Goal: Check status: Check status

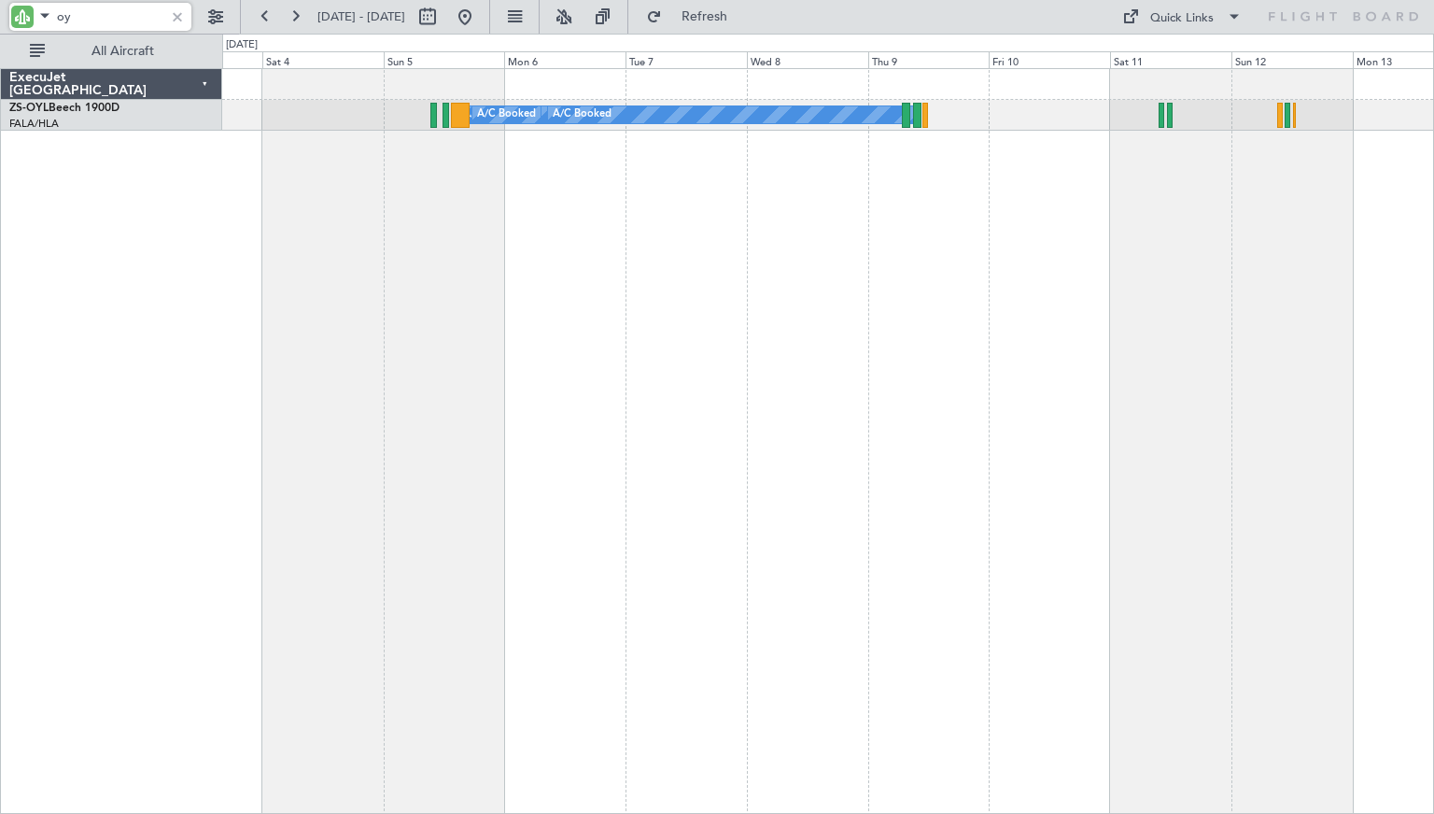
type input "o"
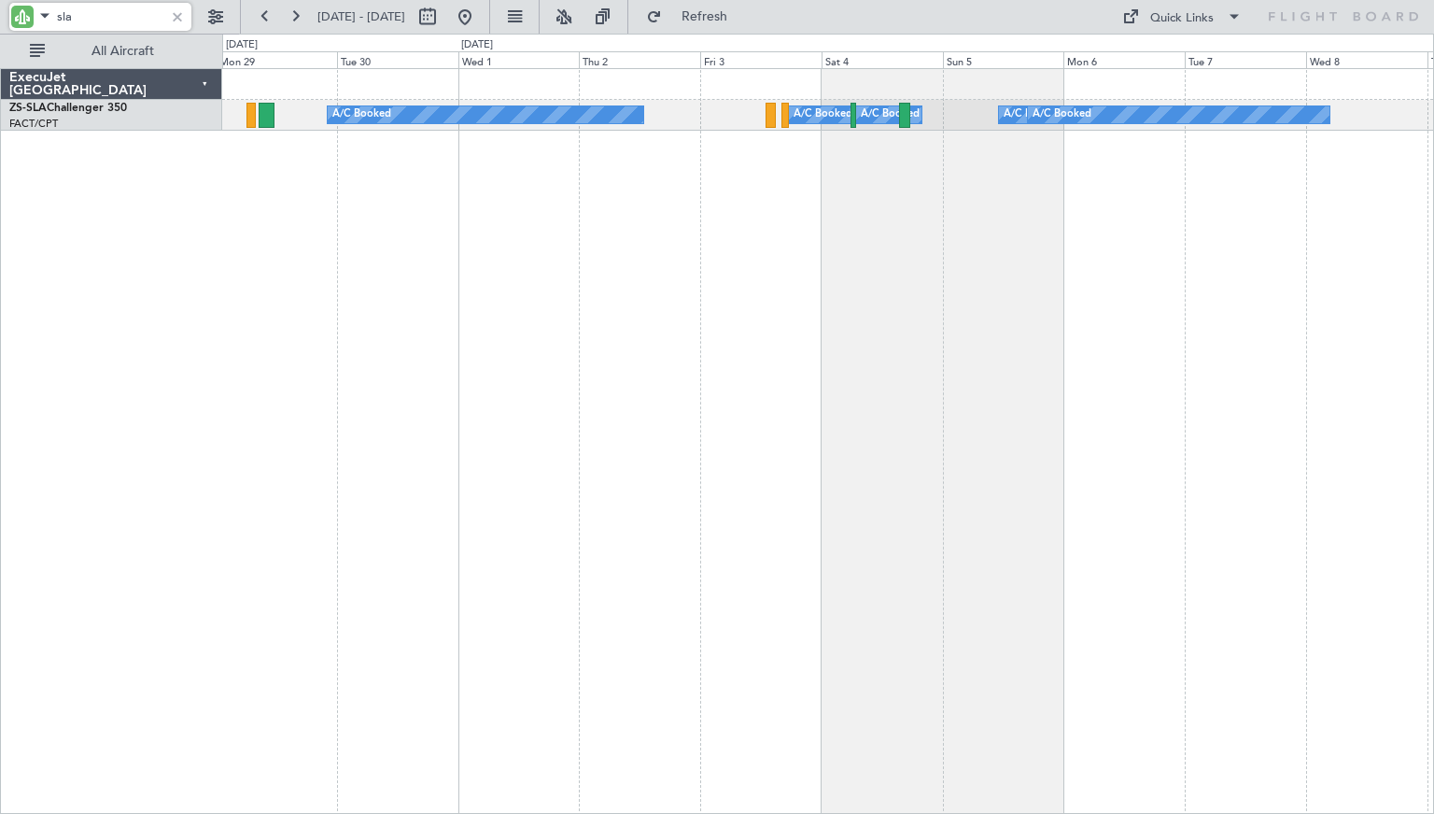
click at [1025, 259] on div "A/C Booked A/C Booked A/C Booked A/C Booked A/C Booked A/C Booked A/C Booked A/…" at bounding box center [828, 441] width 1212 height 746
type input "sla"
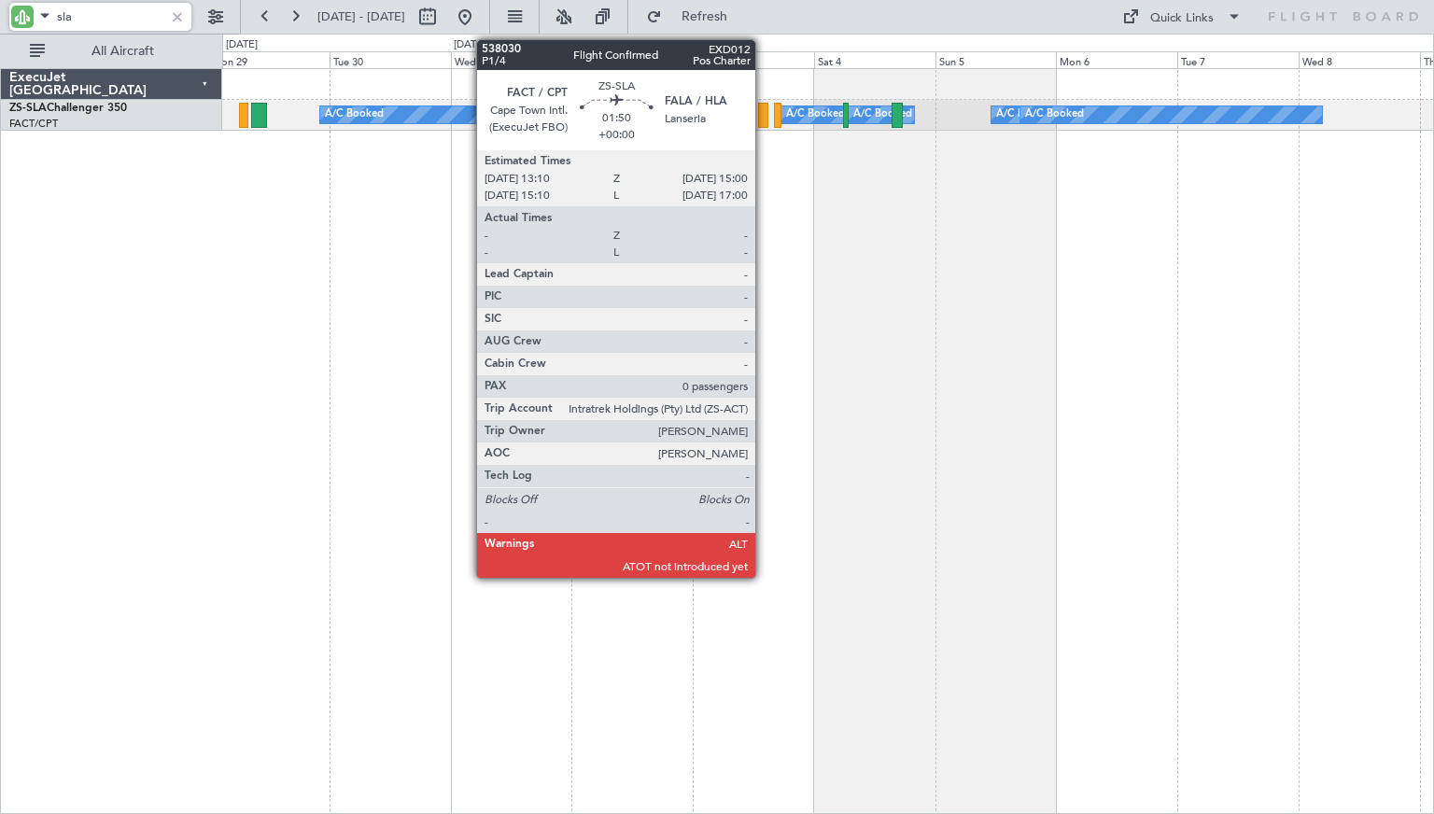
click at [764, 107] on div at bounding box center [762, 115] width 9 height 25
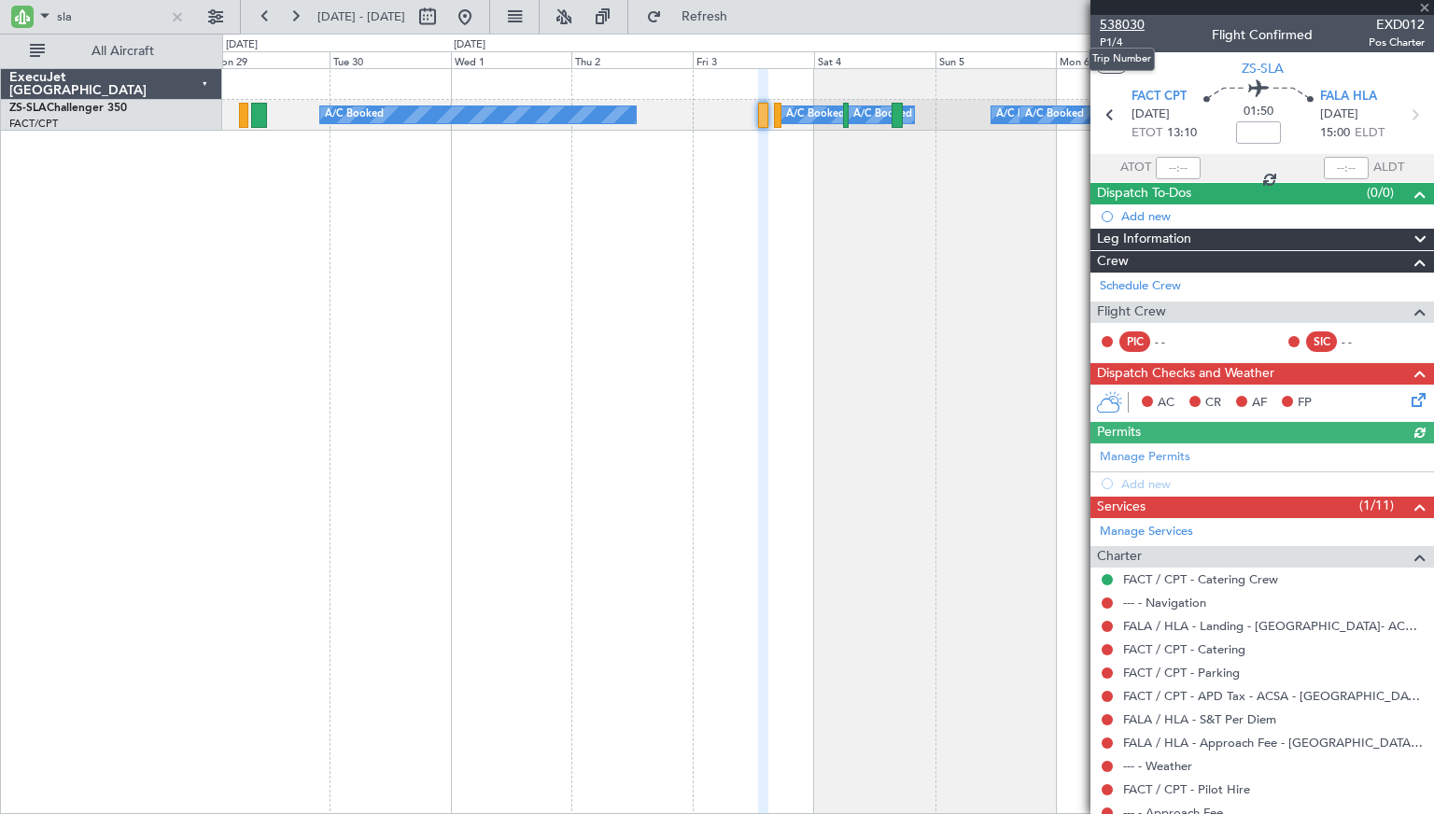
click at [1121, 22] on span "538030" at bounding box center [1122, 25] width 45 height 20
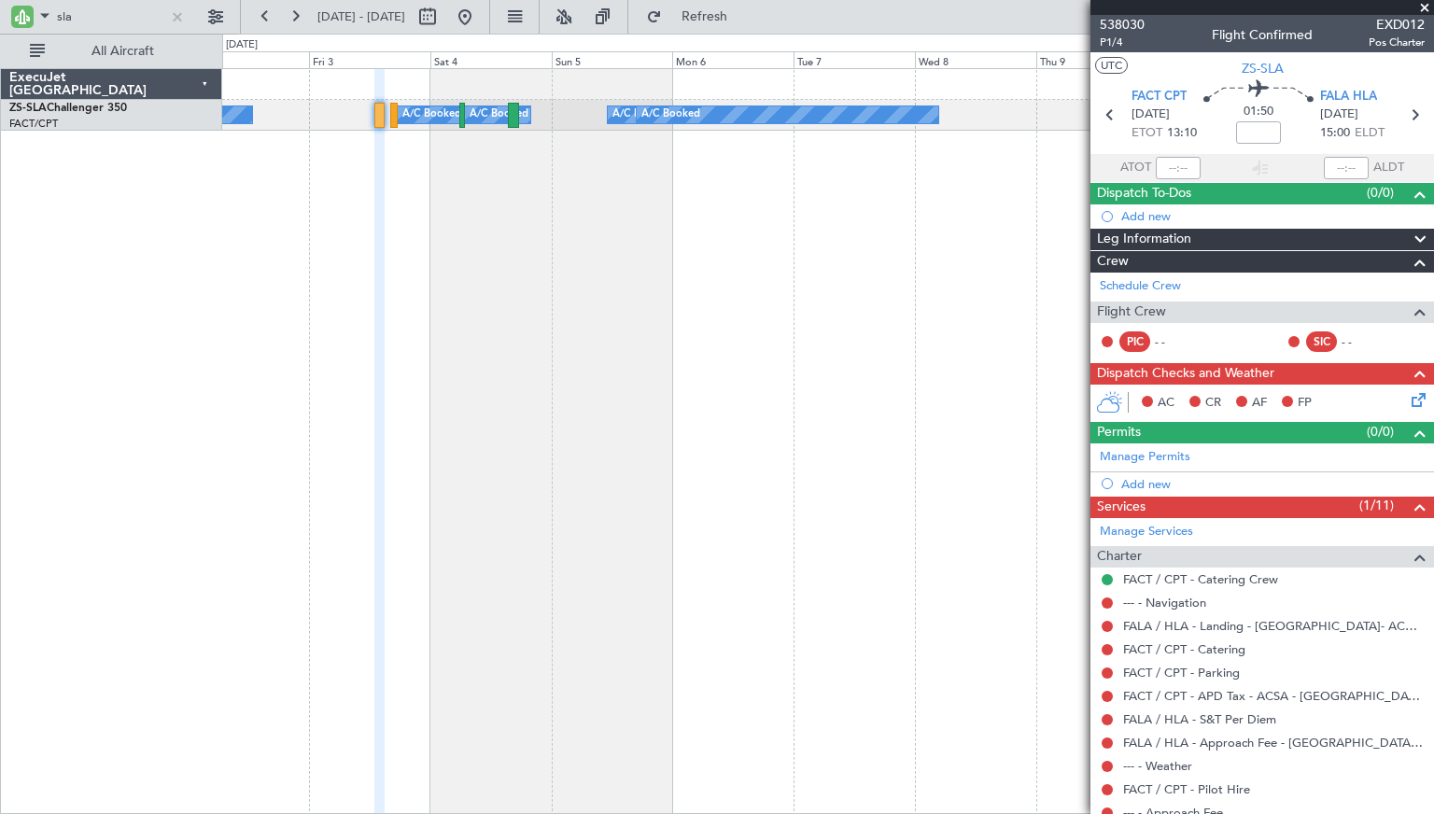
click at [496, 317] on div "A/C Booked A/C Booked A/C Booked A/C Booked A/C Booked A/C Booked A/C Booked A/…" at bounding box center [828, 441] width 1212 height 746
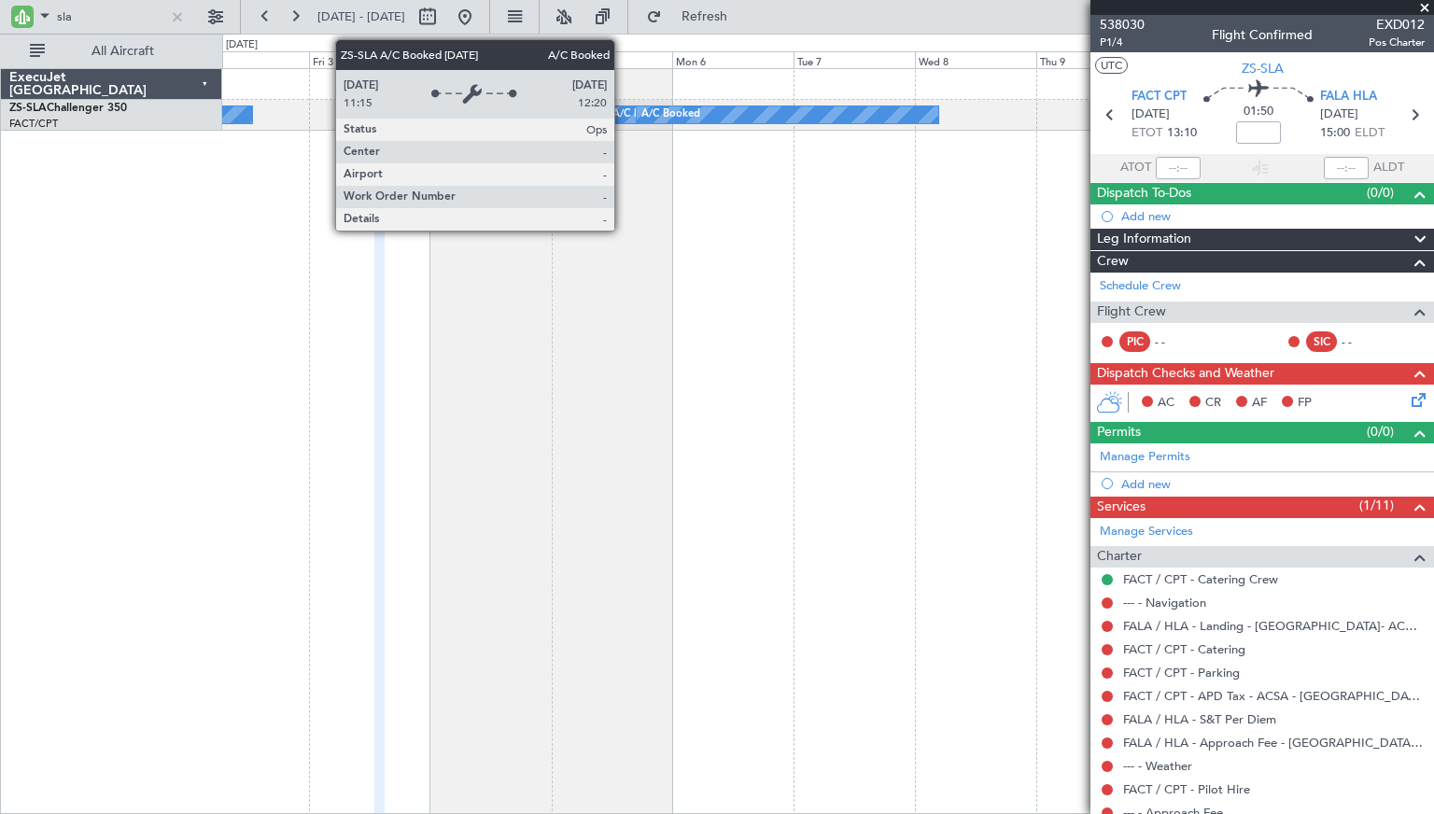
click at [623, 117] on div "A/C Booked" at bounding box center [642, 115] width 59 height 28
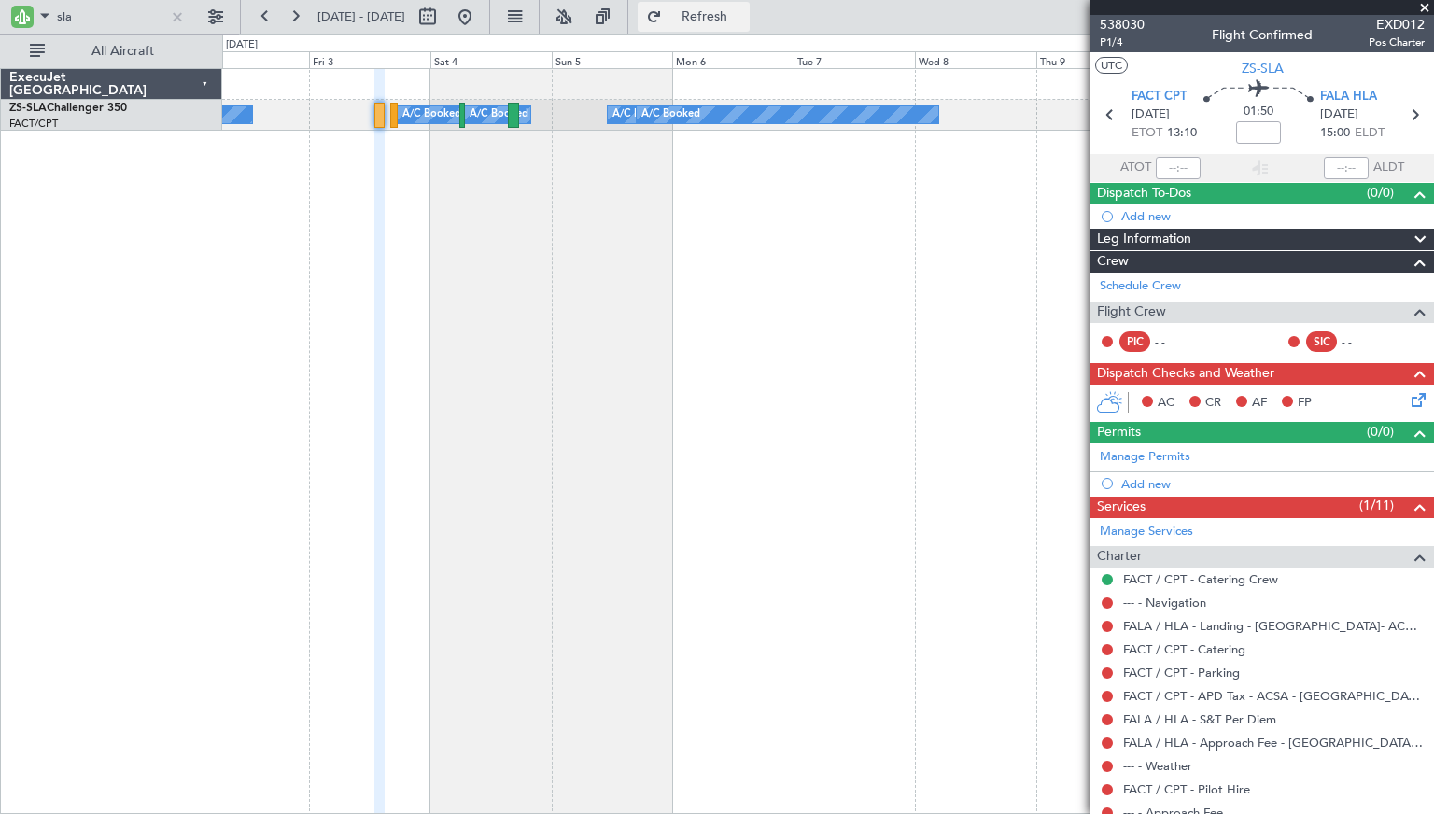
click at [709, 17] on button "Refresh" at bounding box center [694, 17] width 112 height 30
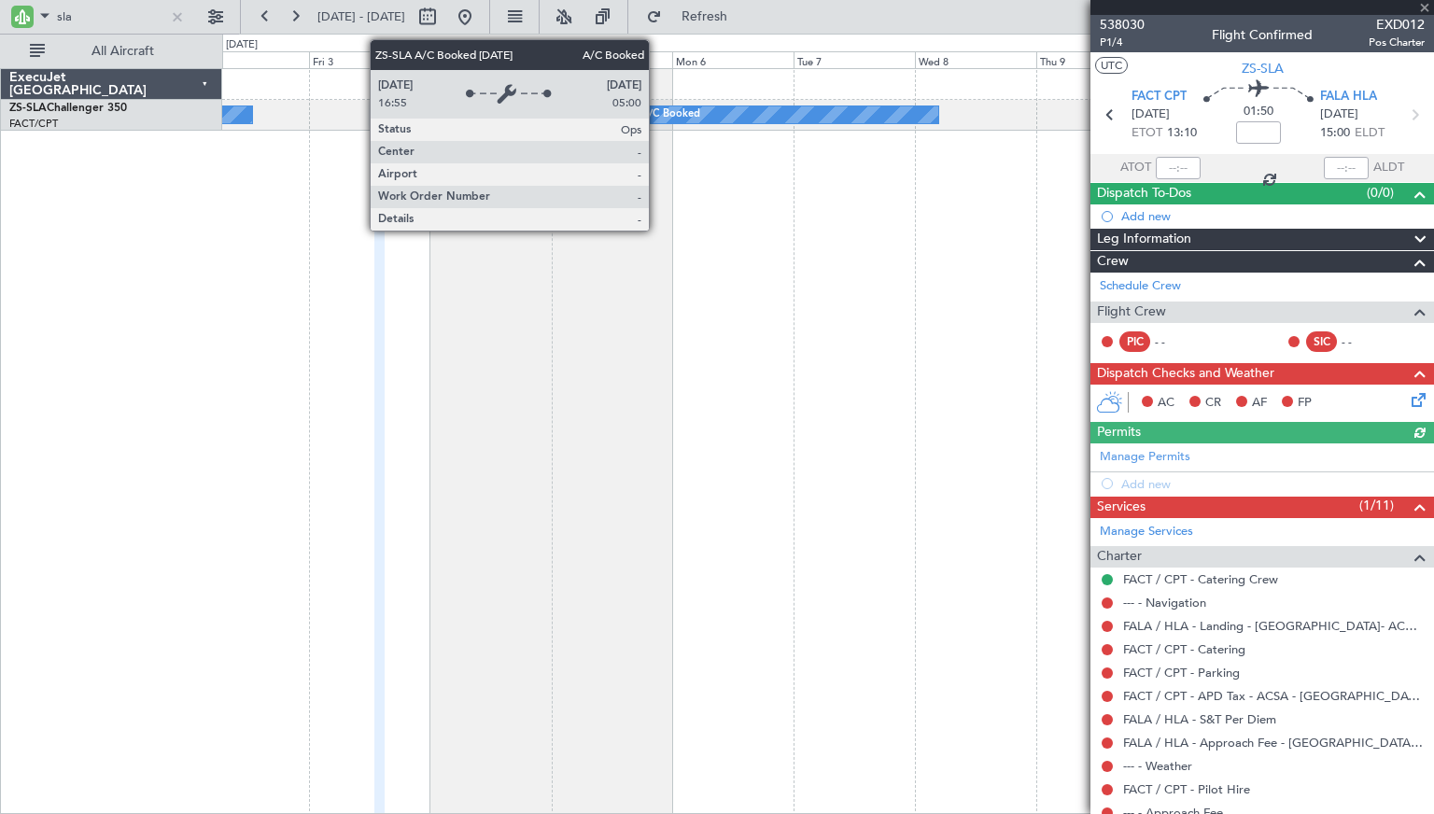
click at [657, 113] on div "A/C Booked" at bounding box center [671, 115] width 59 height 28
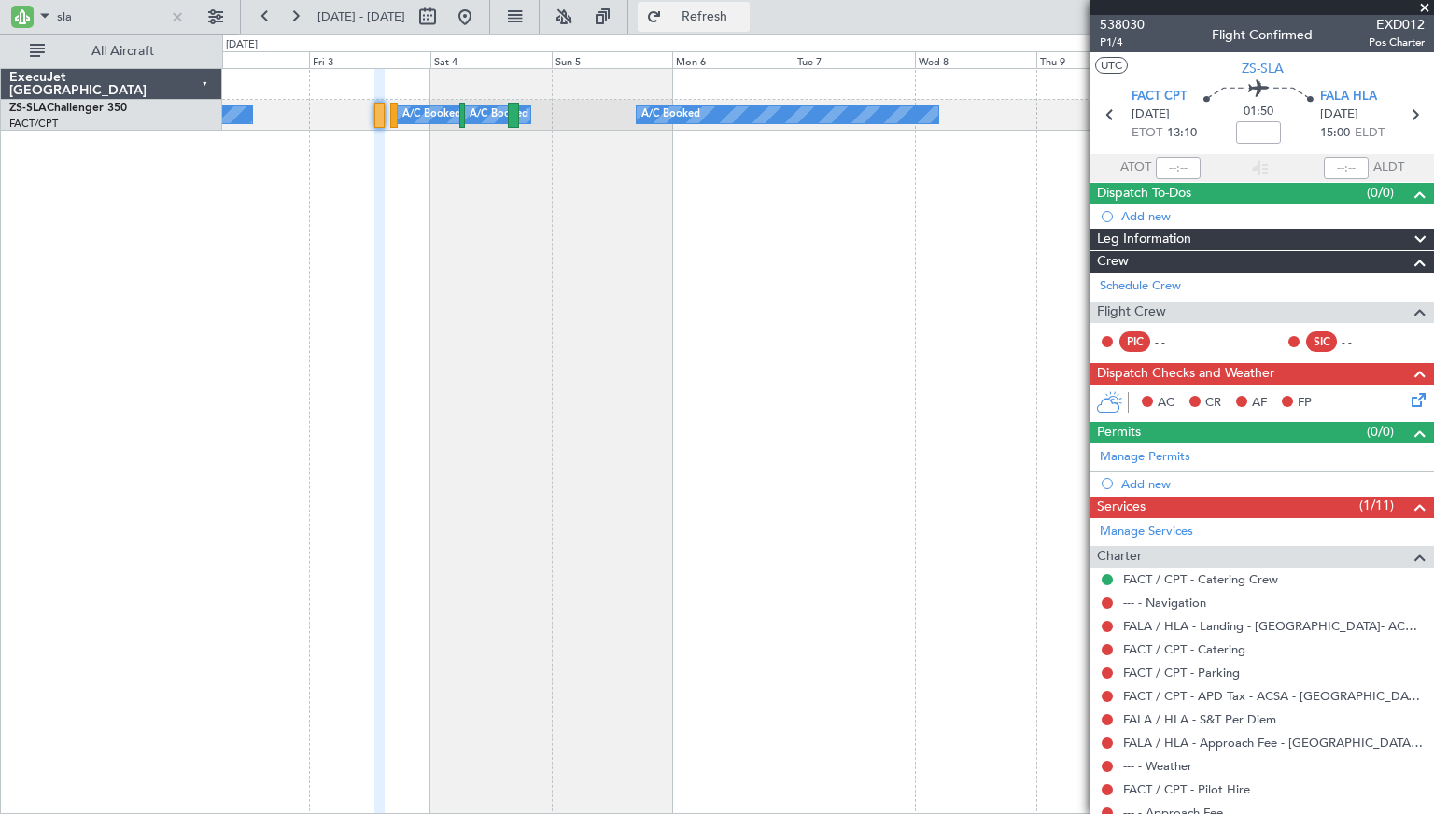
click at [713, 18] on button "Refresh" at bounding box center [694, 17] width 112 height 30
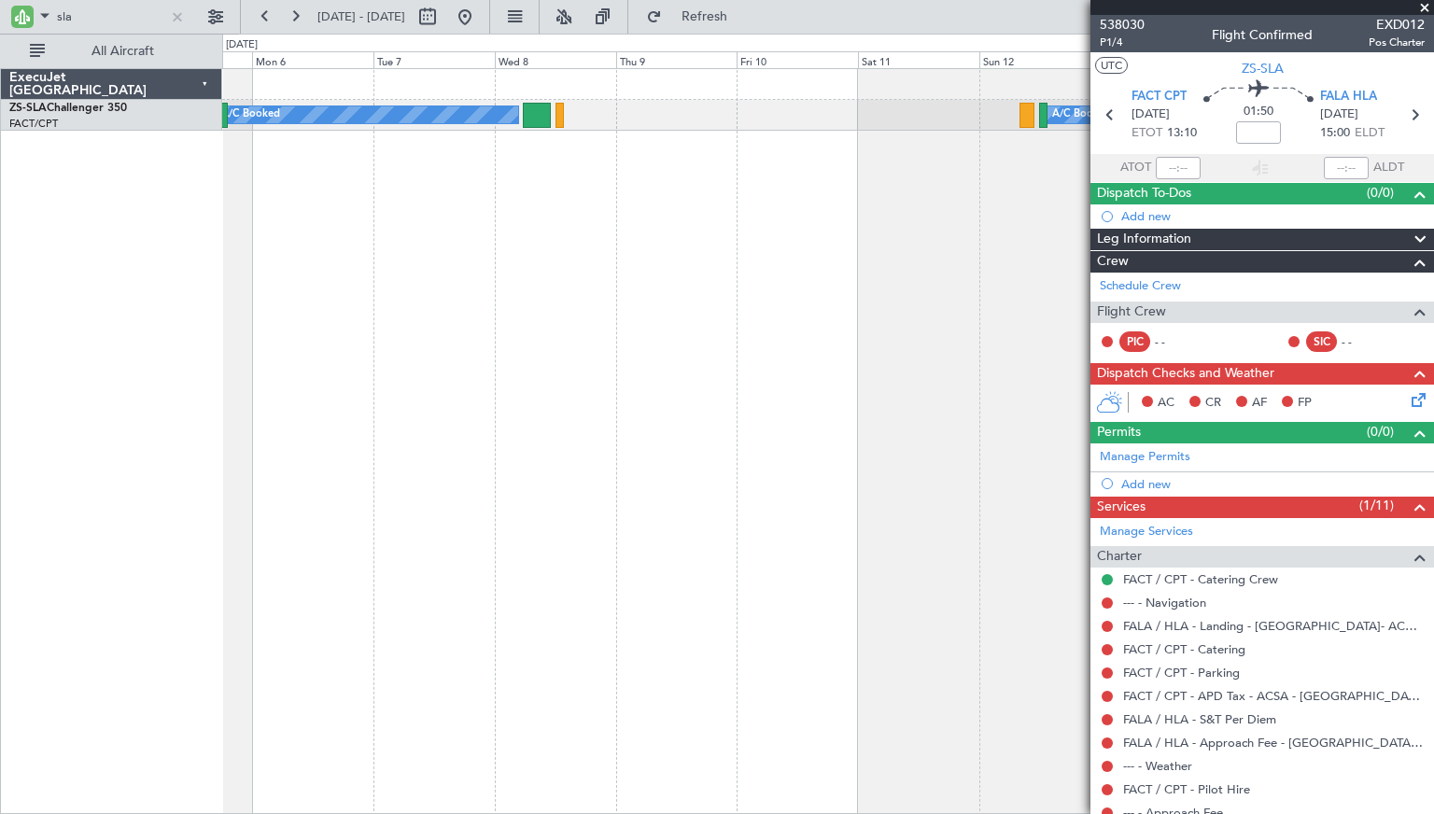
click at [369, 281] on div "A/C Booked A/C Booked A/C Booked A/C Booked A/C Booked A/C Booked A/C Booked A/…" at bounding box center [828, 441] width 1212 height 746
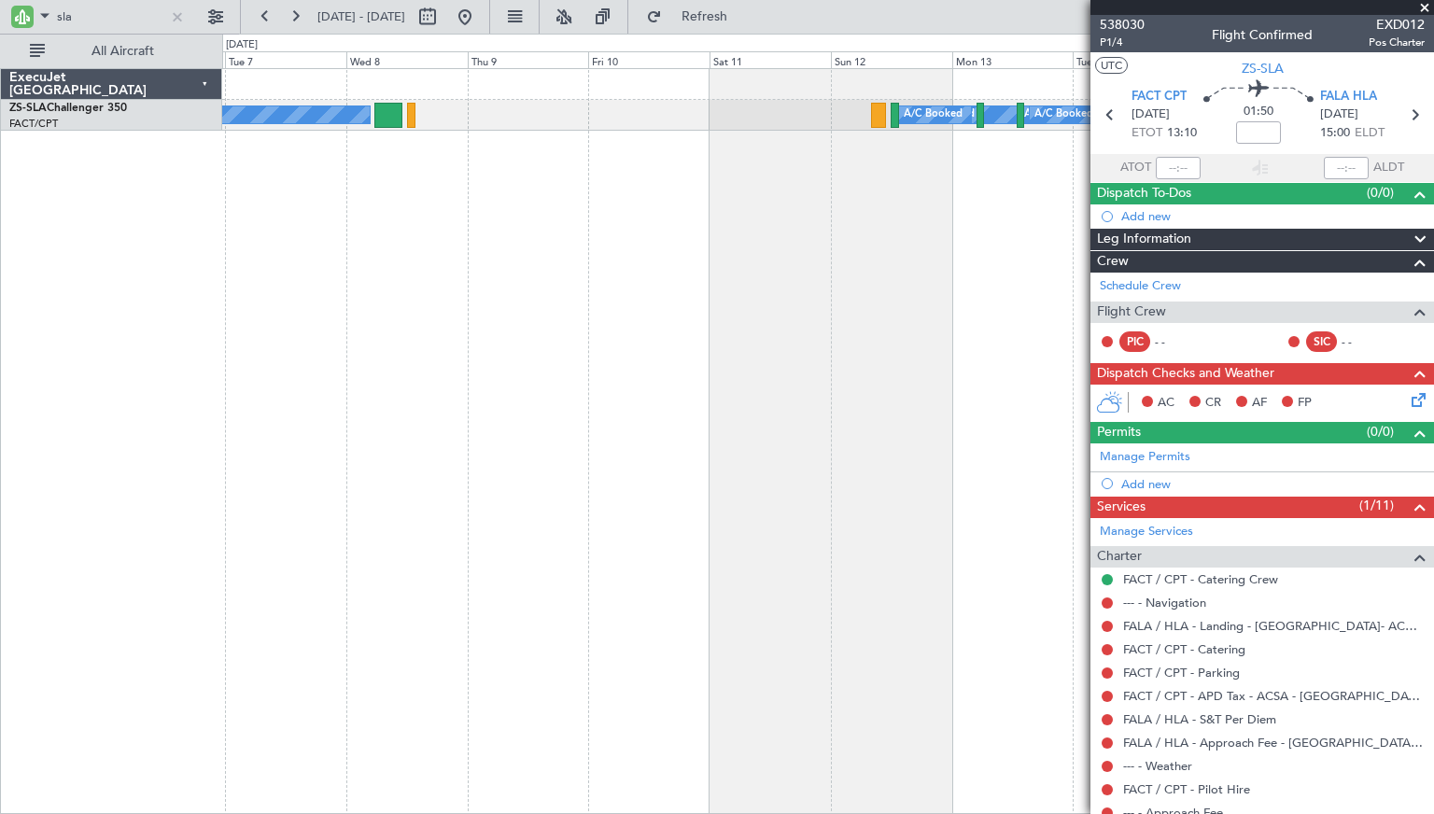
click at [588, 221] on div "A/C Booked A/C Booked A/C Booked A/C Booked A/C Booked A/C Booked A/C Booked A/…" at bounding box center [828, 441] width 1212 height 746
click at [443, 17] on button at bounding box center [428, 17] width 30 height 30
select select "10"
select select "2025"
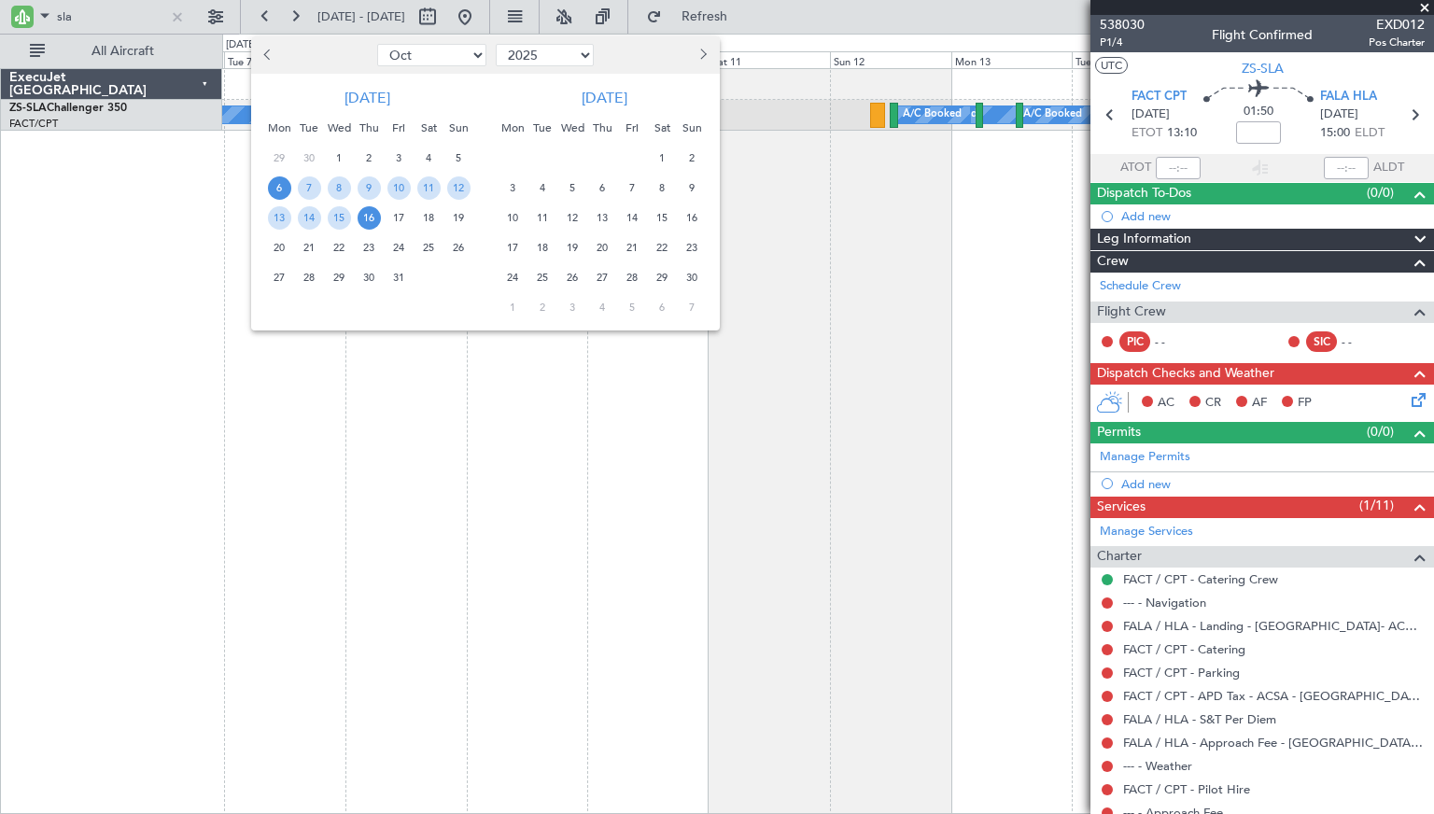
click at [261, 51] on button "Previous month" at bounding box center [269, 55] width 21 height 30
select select "9"
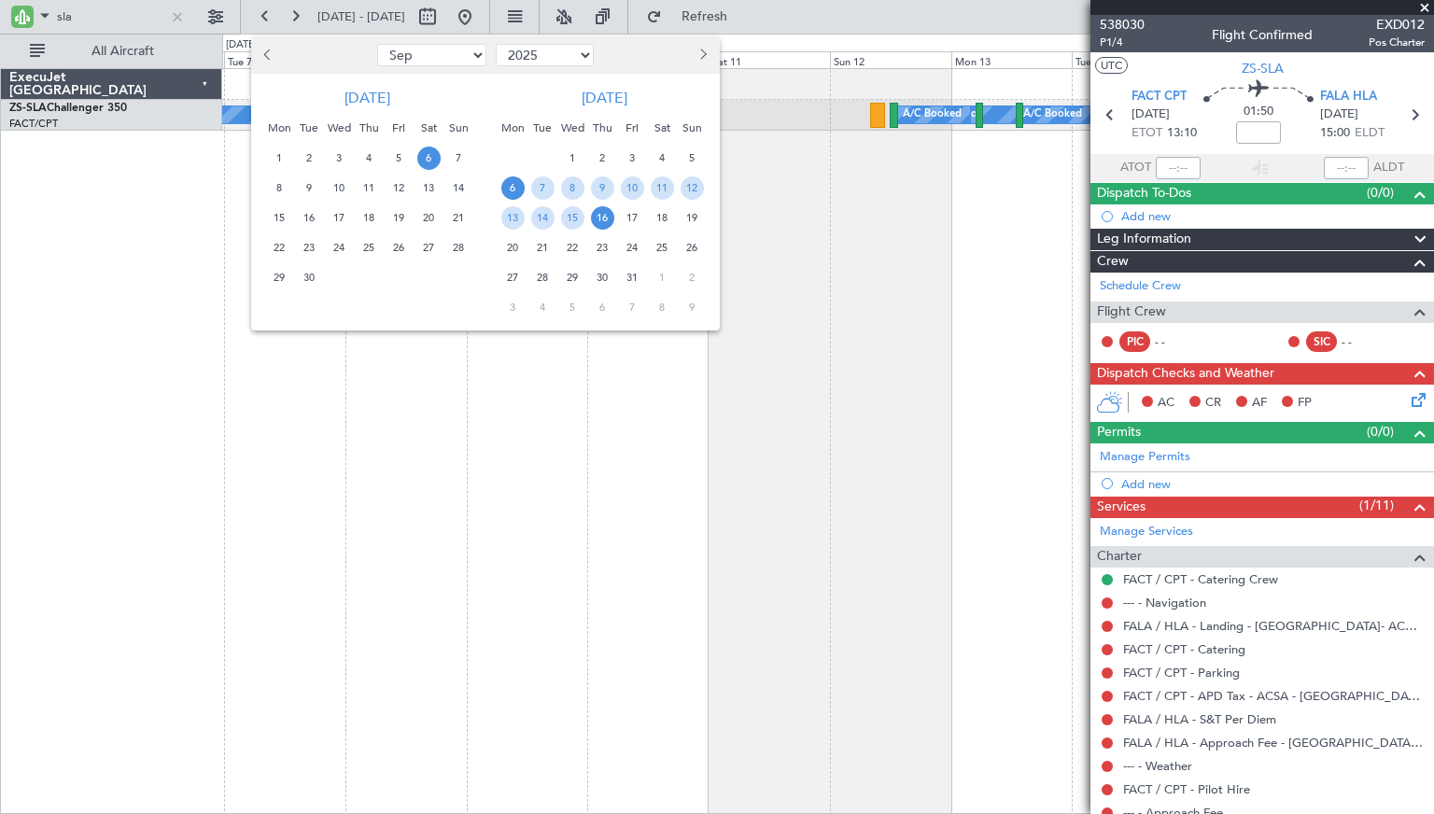
click at [429, 156] on span "6" at bounding box center [428, 158] width 23 height 23
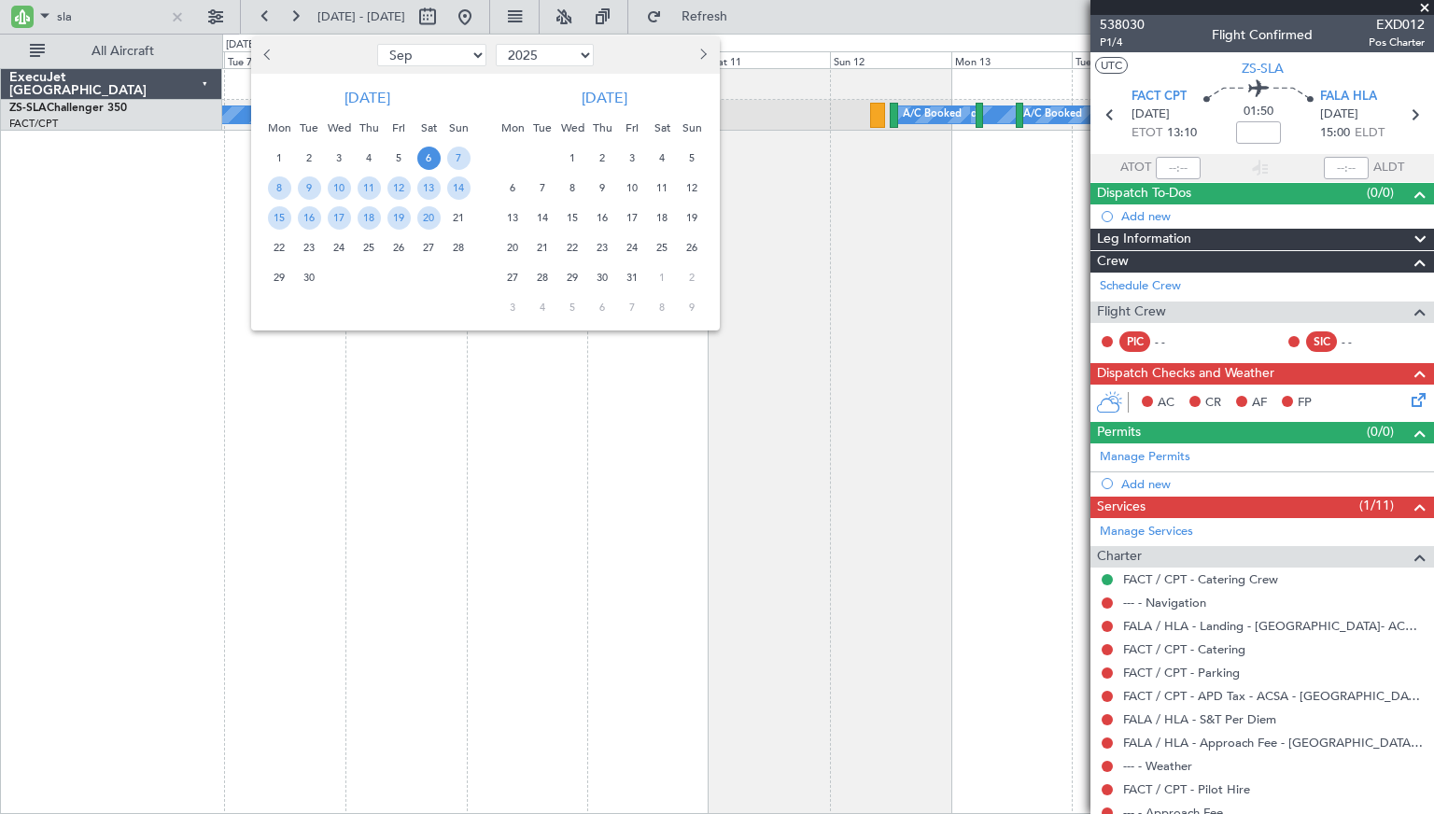
click at [430, 156] on span "6" at bounding box center [428, 158] width 23 height 23
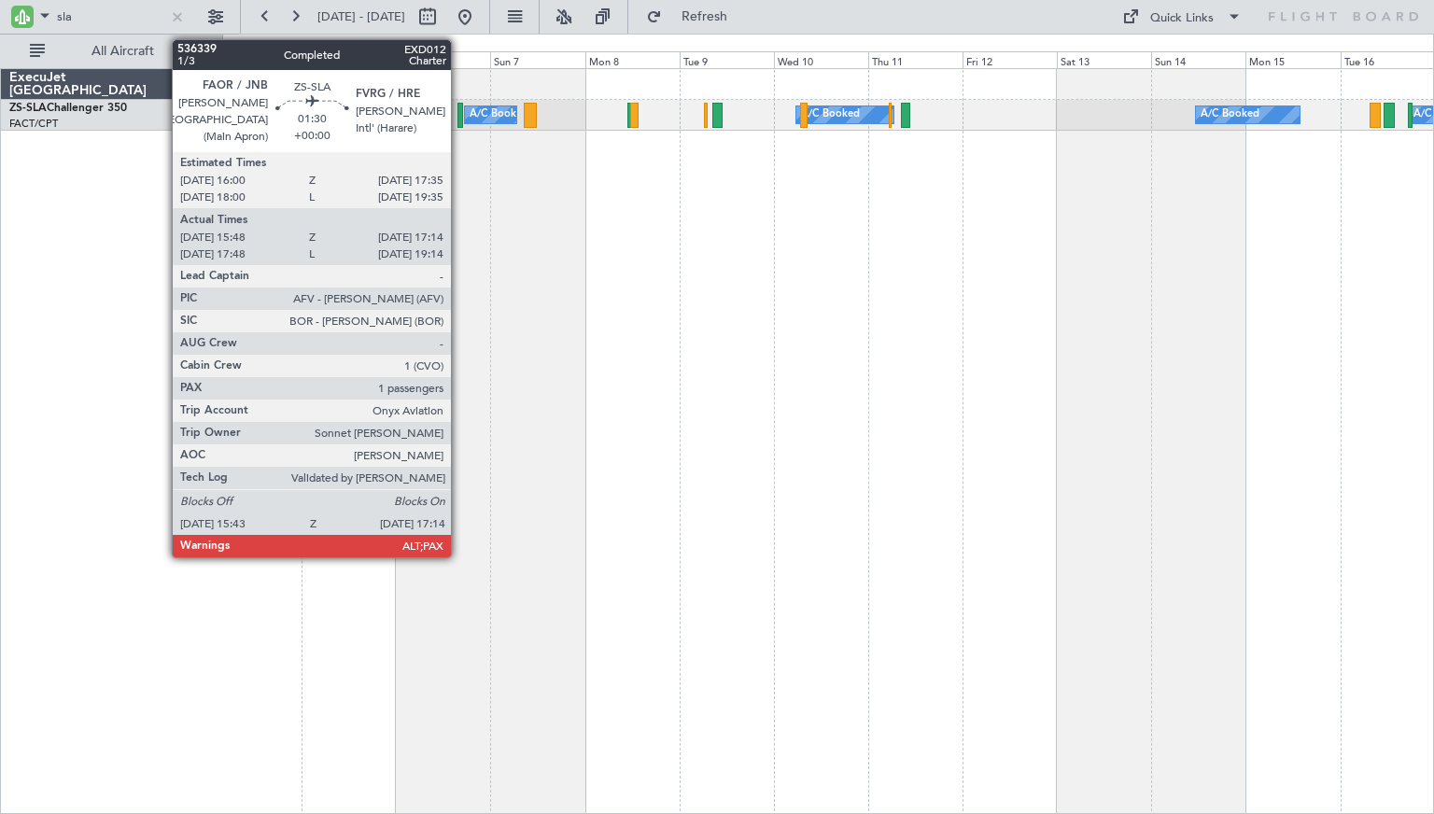
click at [459, 117] on div at bounding box center [461, 115] width 7 height 25
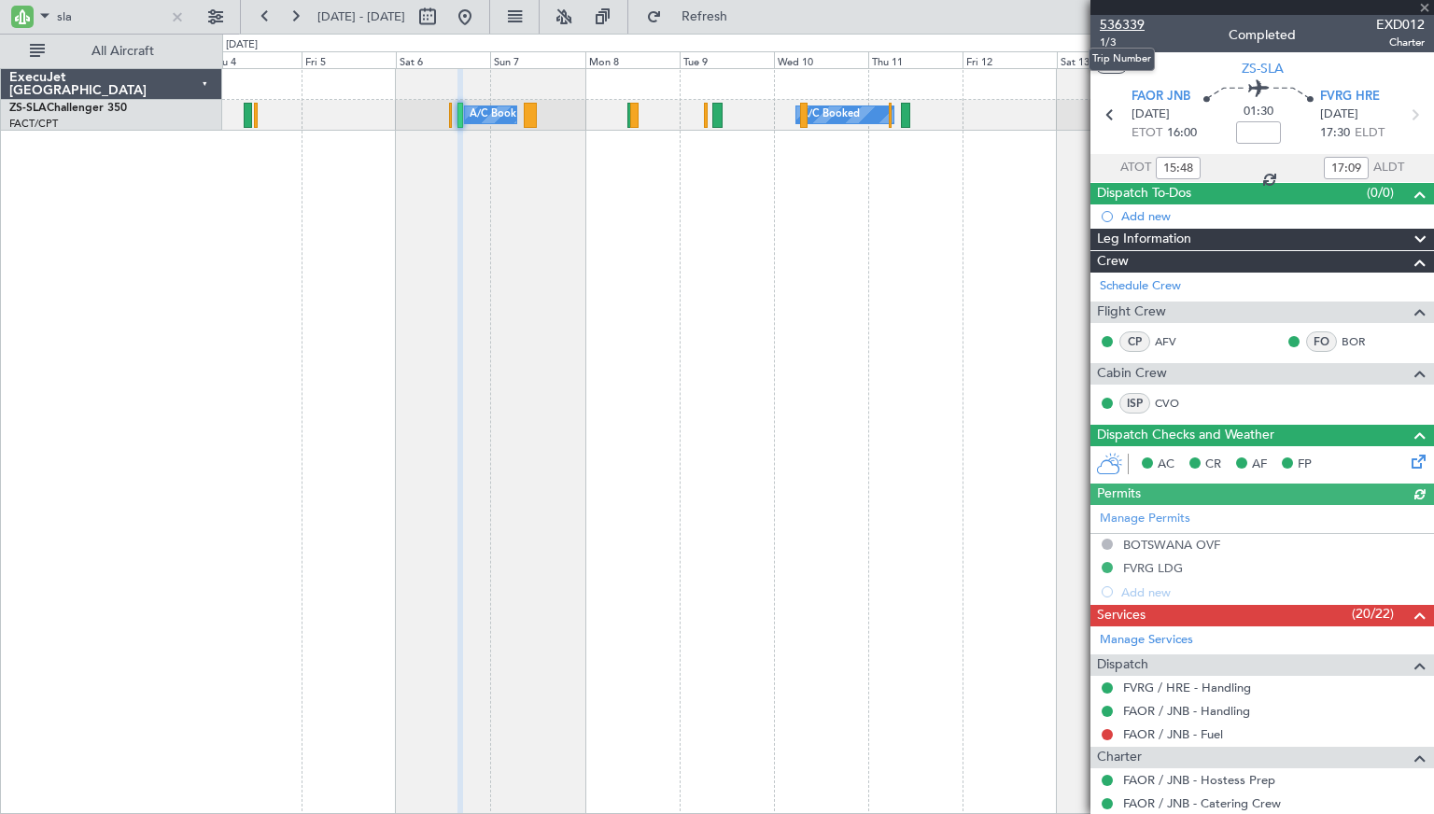
click at [1120, 21] on span "536339" at bounding box center [1122, 25] width 45 height 20
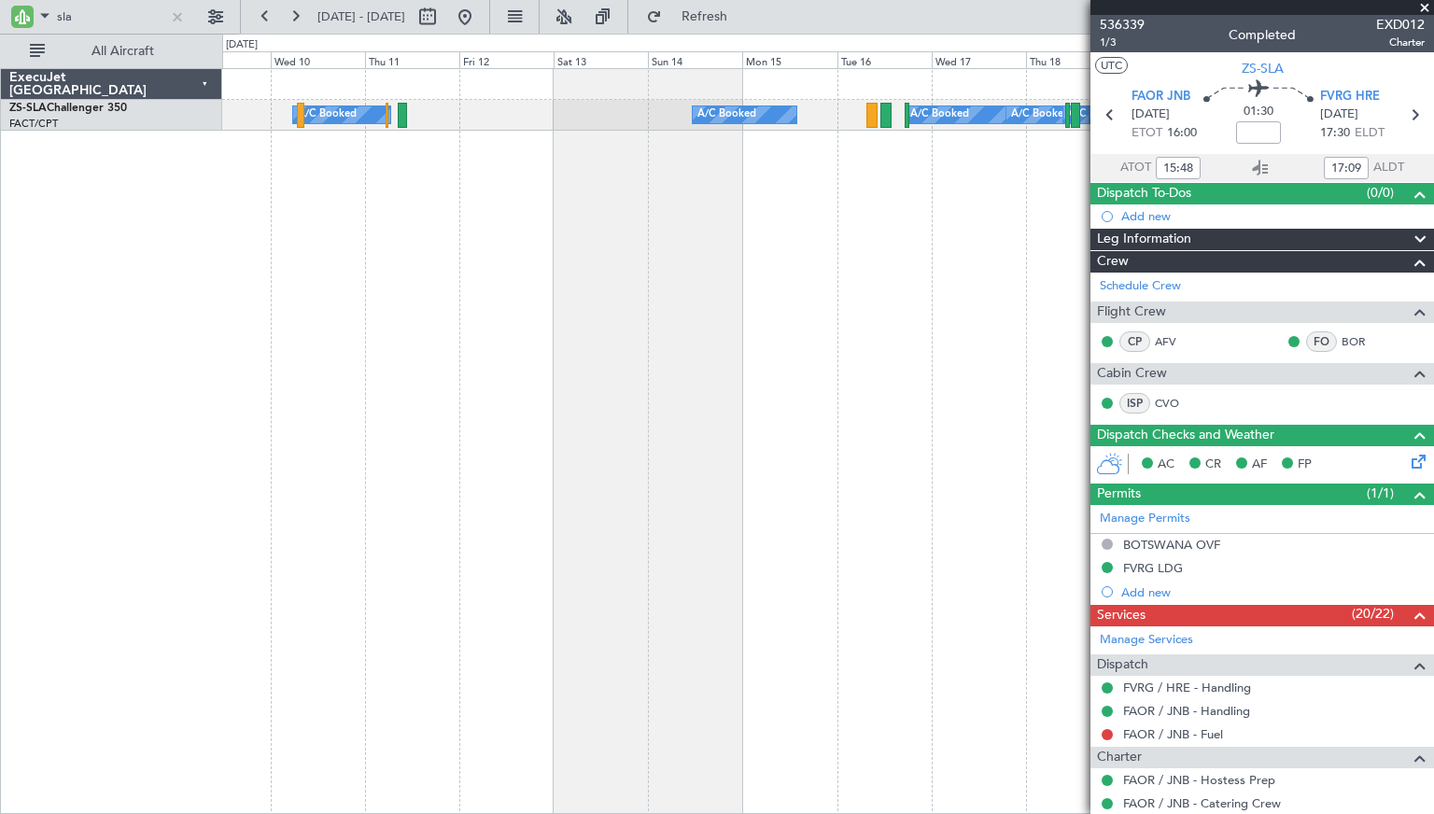
click at [440, 318] on div "A/C Booked A/C Booked A/C Booked A/C Booked A/C Booked A/C Booked A/C Booked A/…" at bounding box center [828, 441] width 1212 height 746
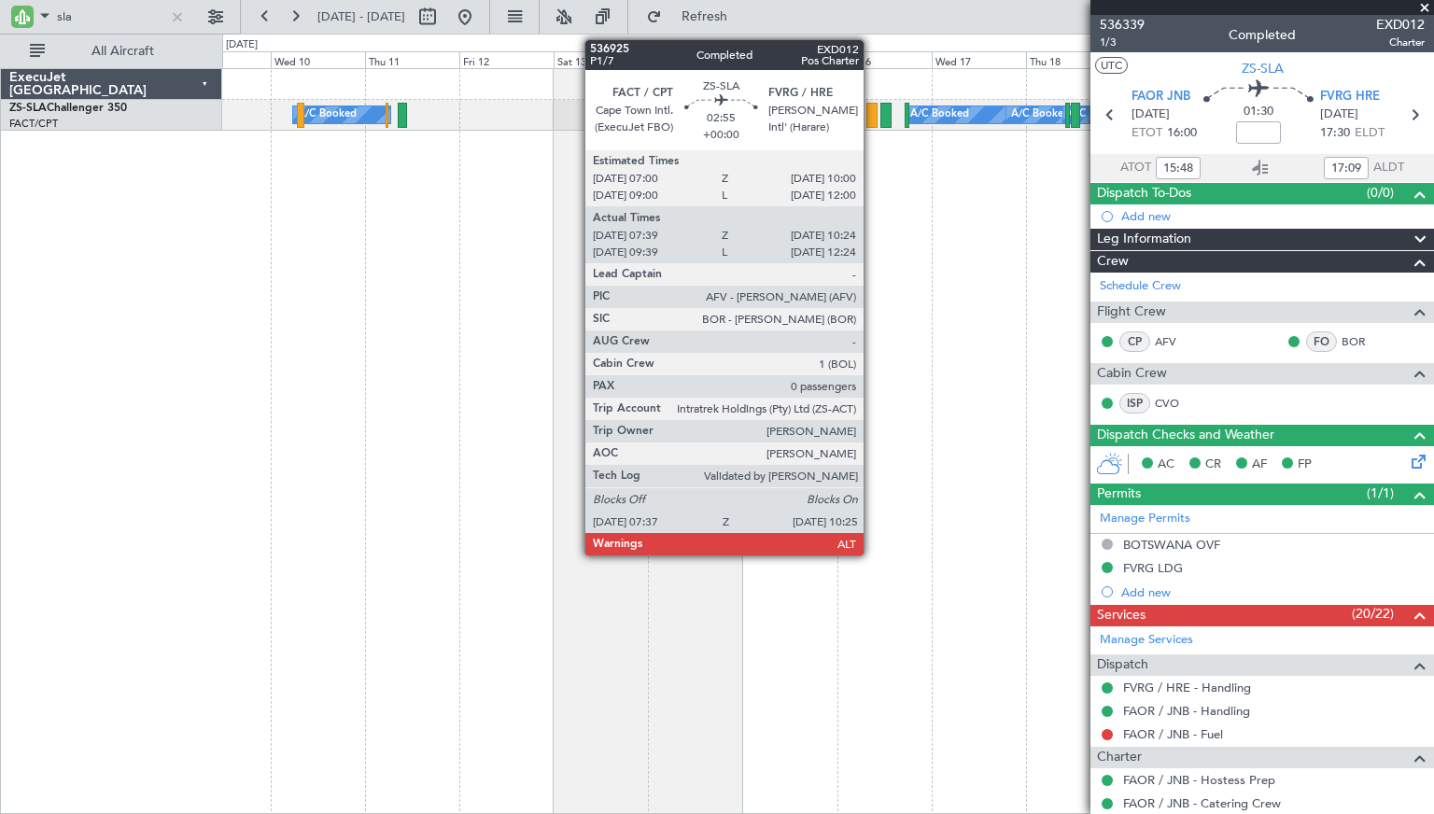
click at [872, 113] on div at bounding box center [872, 115] width 11 height 25
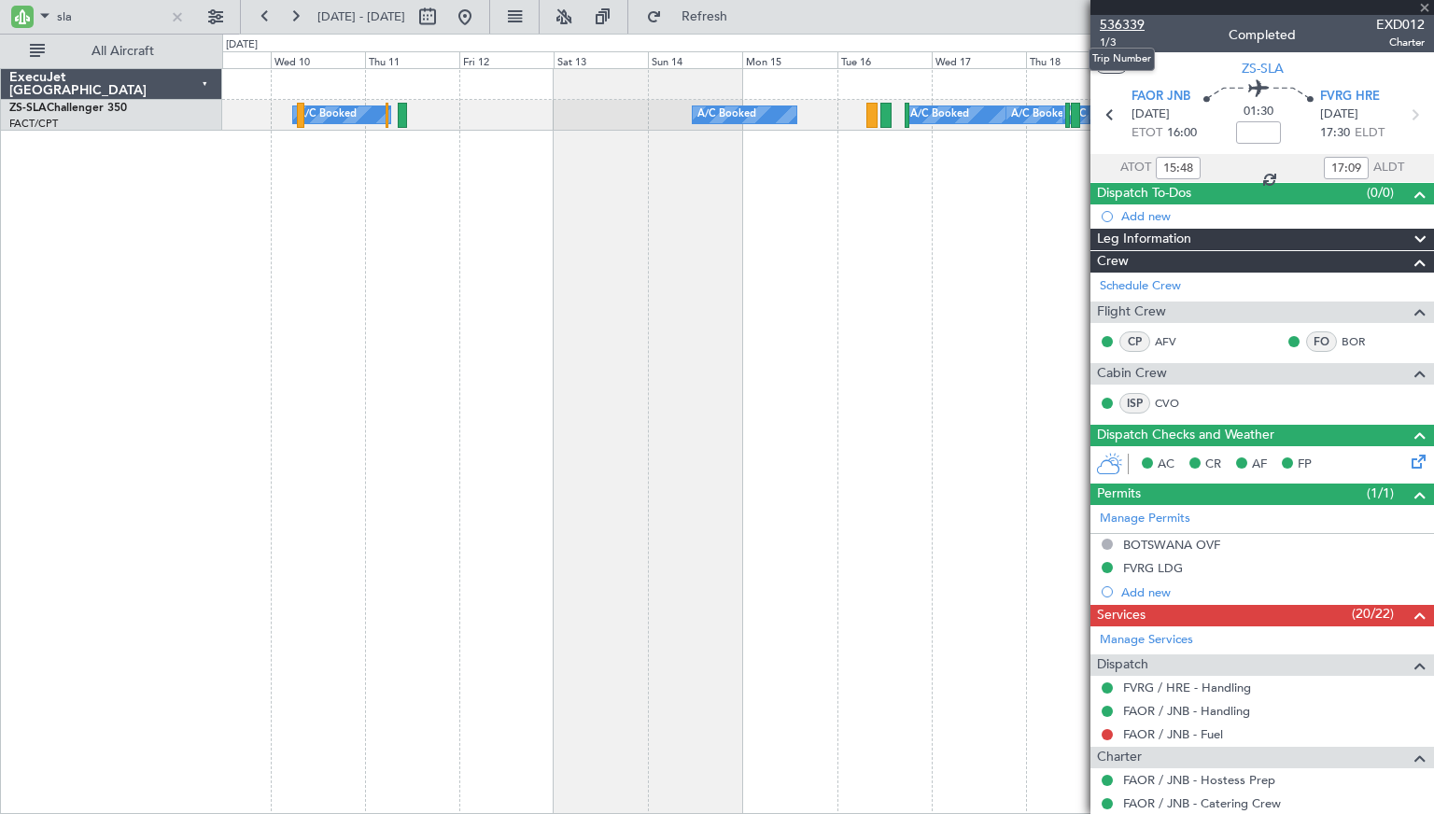
type input "07:39"
type input "10:19"
type input "0"
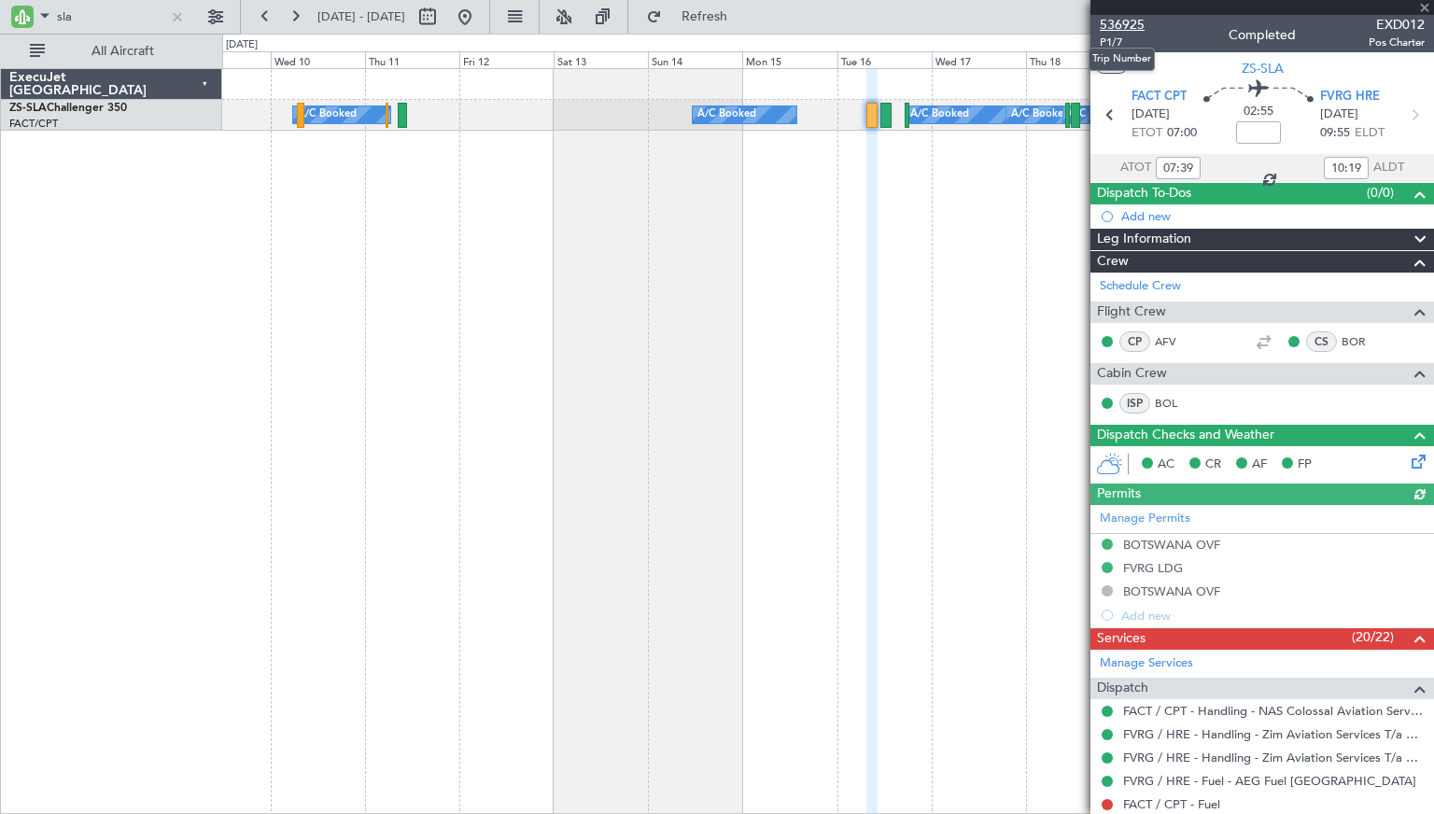
click at [1136, 23] on span "536925" at bounding box center [1122, 25] width 45 height 20
click at [82, 14] on input "sla" at bounding box center [110, 17] width 107 height 28
type input "s"
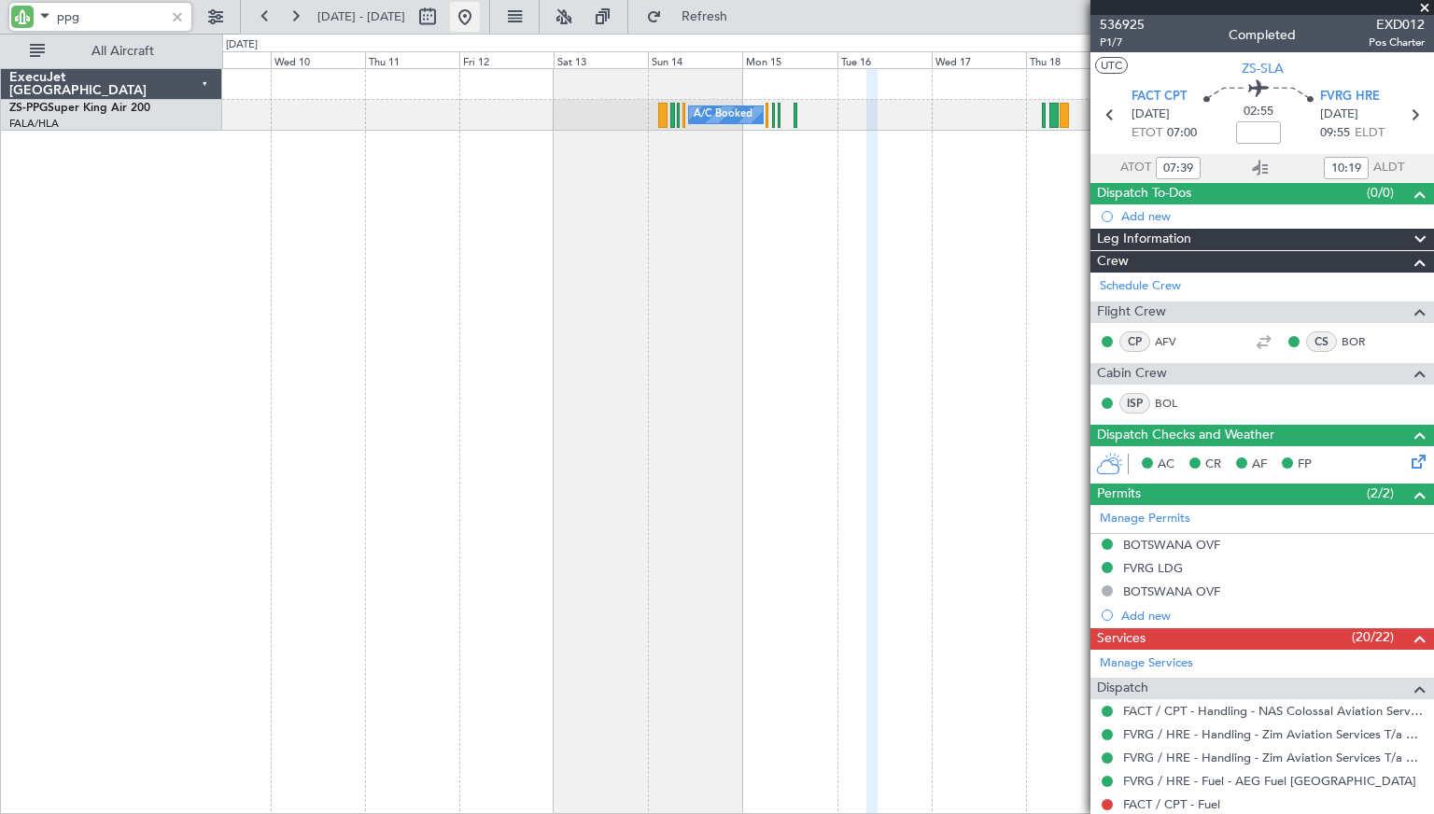
type input "ppg"
click at [480, 19] on button at bounding box center [465, 17] width 30 height 30
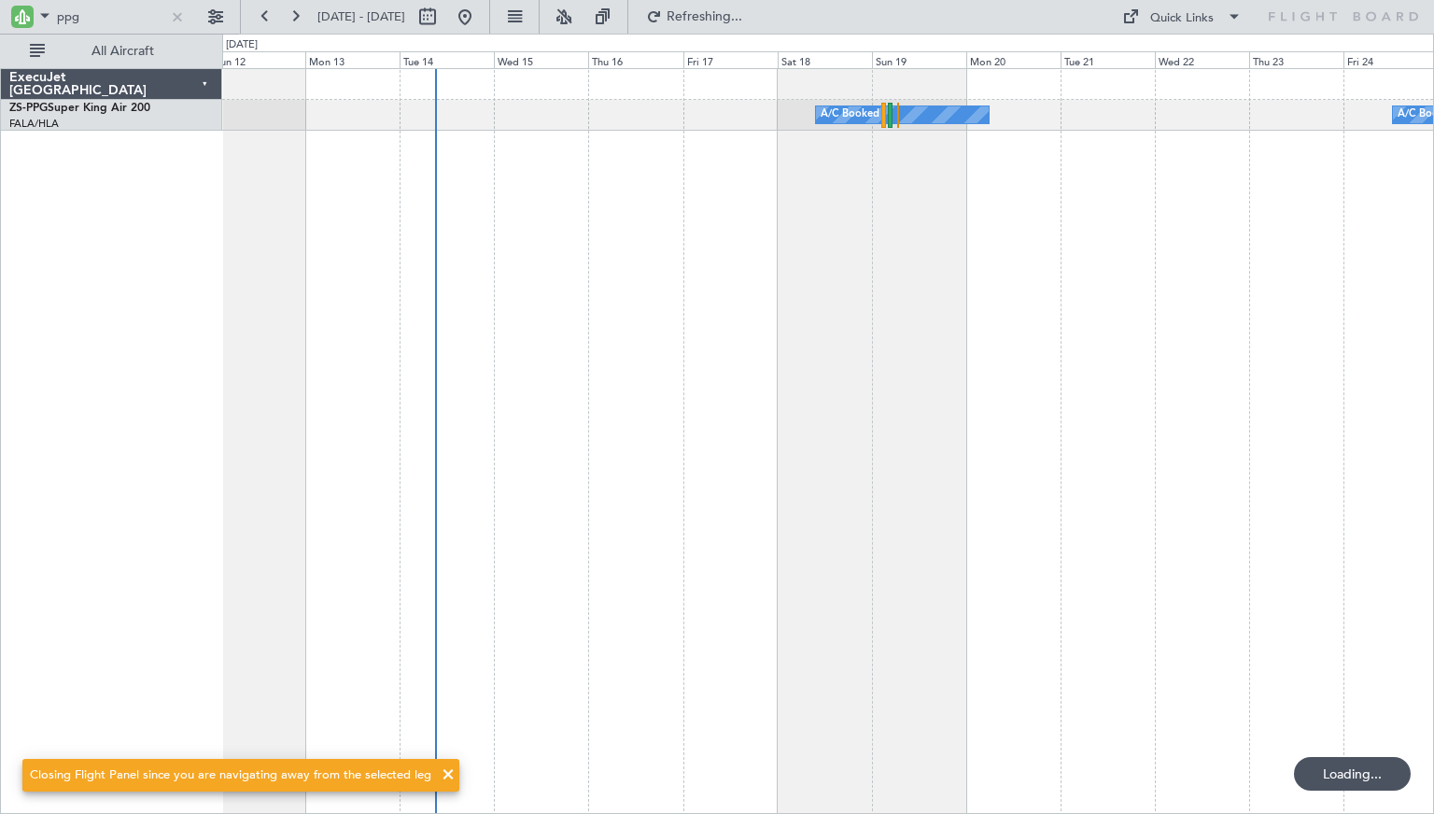
click at [247, 276] on div "A/C Booked A/C Booked A/C Booked" at bounding box center [828, 441] width 1212 height 746
